Goal: Task Accomplishment & Management: Complete application form

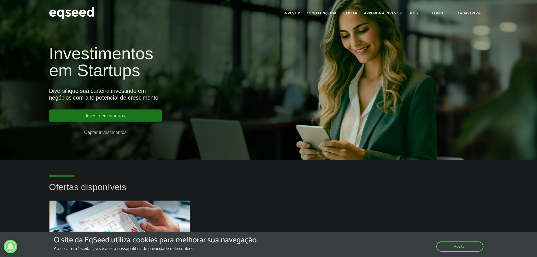
click at [114, 132] on link "Captar investimentos" at bounding box center [105, 132] width 113 height 12
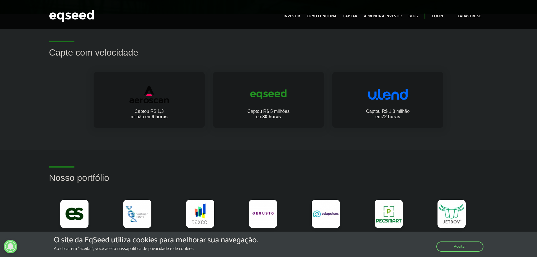
scroll to position [332, 0]
click at [261, 210] on link at bounding box center [263, 213] width 28 height 28
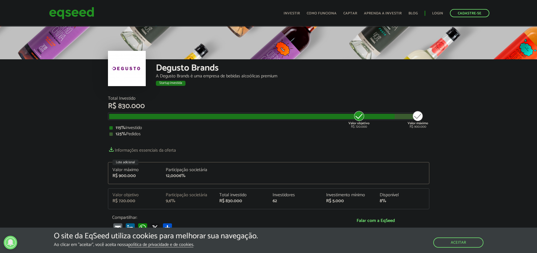
scroll to position [736, 0]
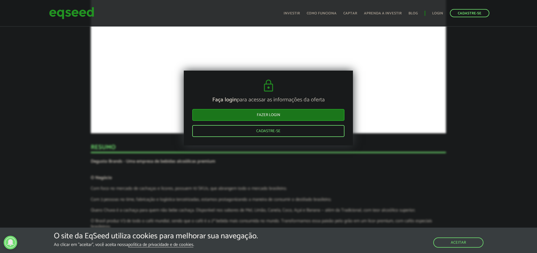
click at [395, 98] on article "Novidades Bate-papo com Degusto Por que investir na Degusto Cachaça Quero Chuva…" at bounding box center [268, 131] width 355 height 829
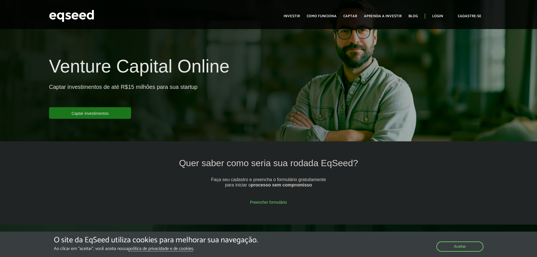
scroll to position [332, 0]
